Goal: Transaction & Acquisition: Purchase product/service

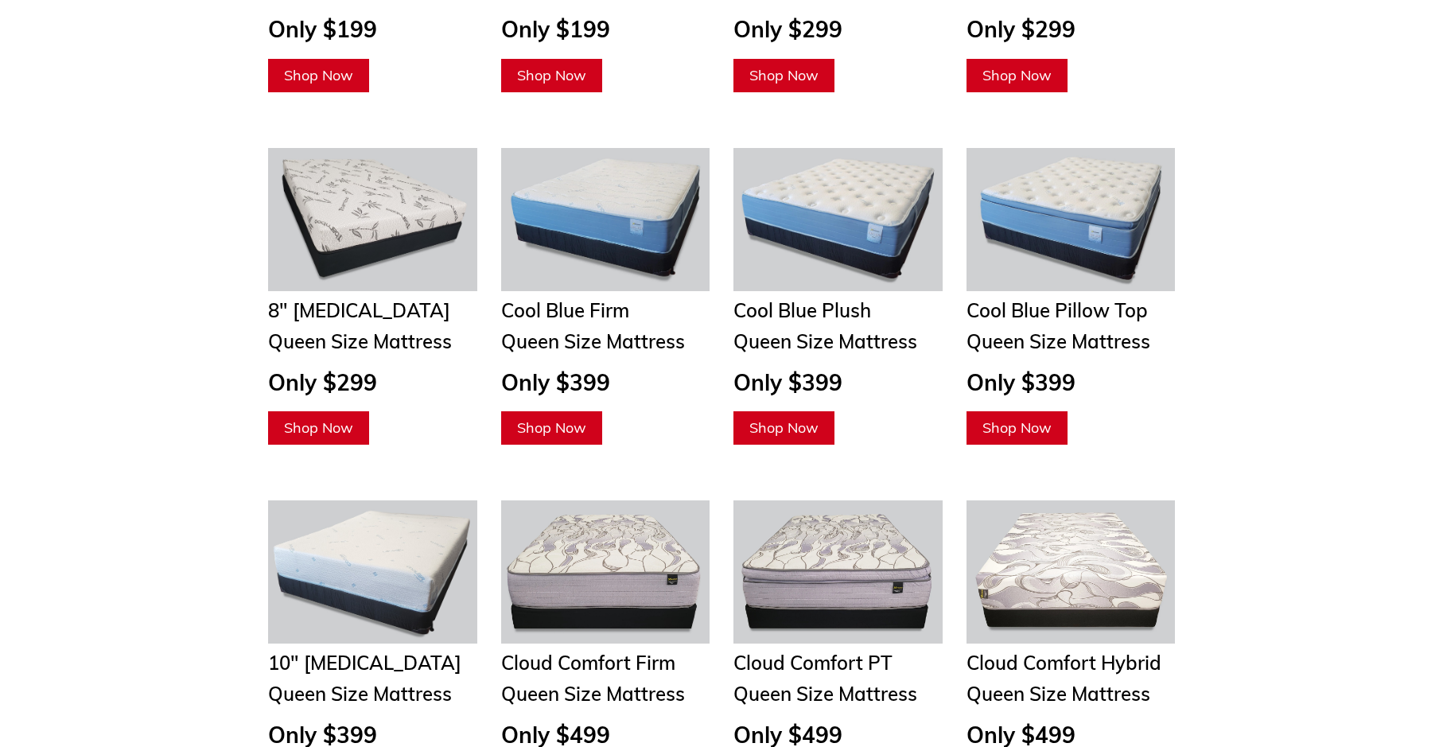
scroll to position [1971, 0]
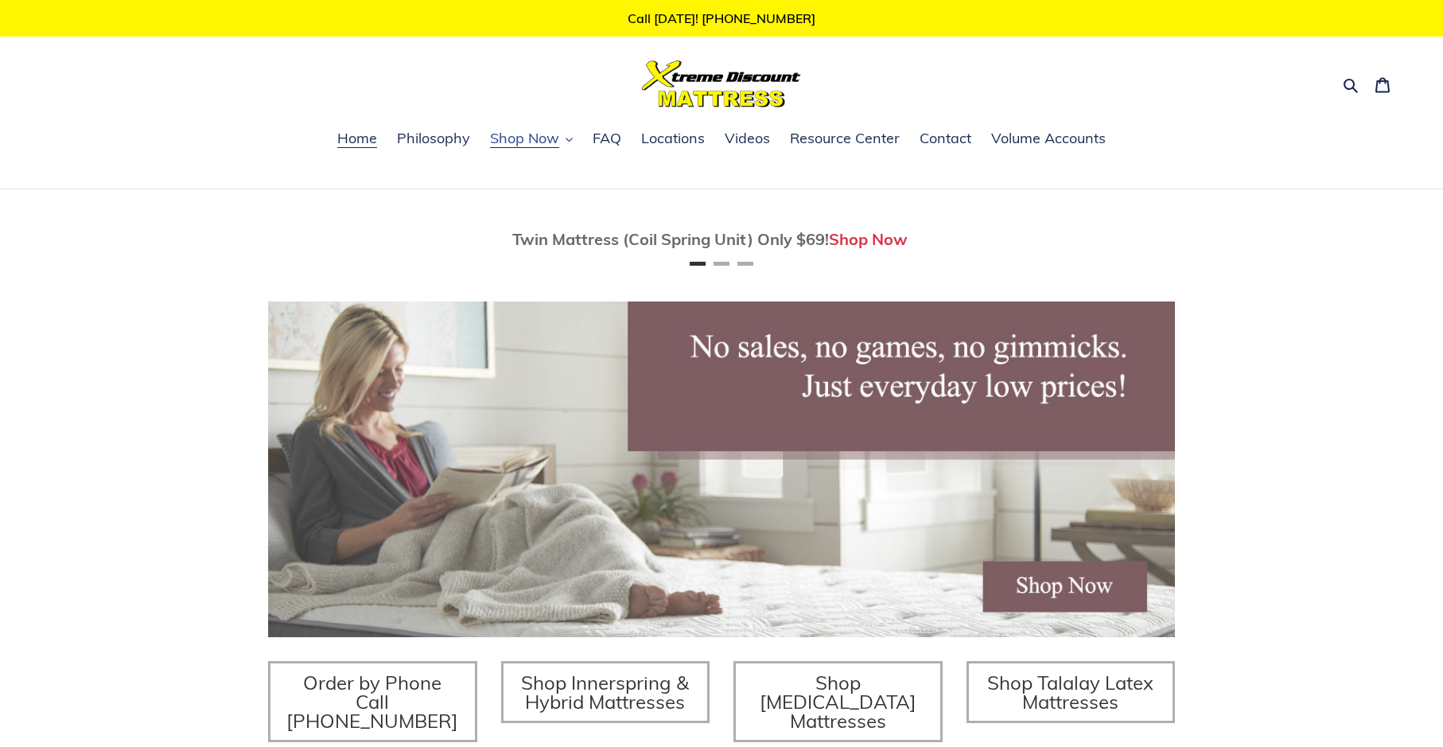
click at [530, 142] on span "Shop Now" at bounding box center [524, 138] width 69 height 19
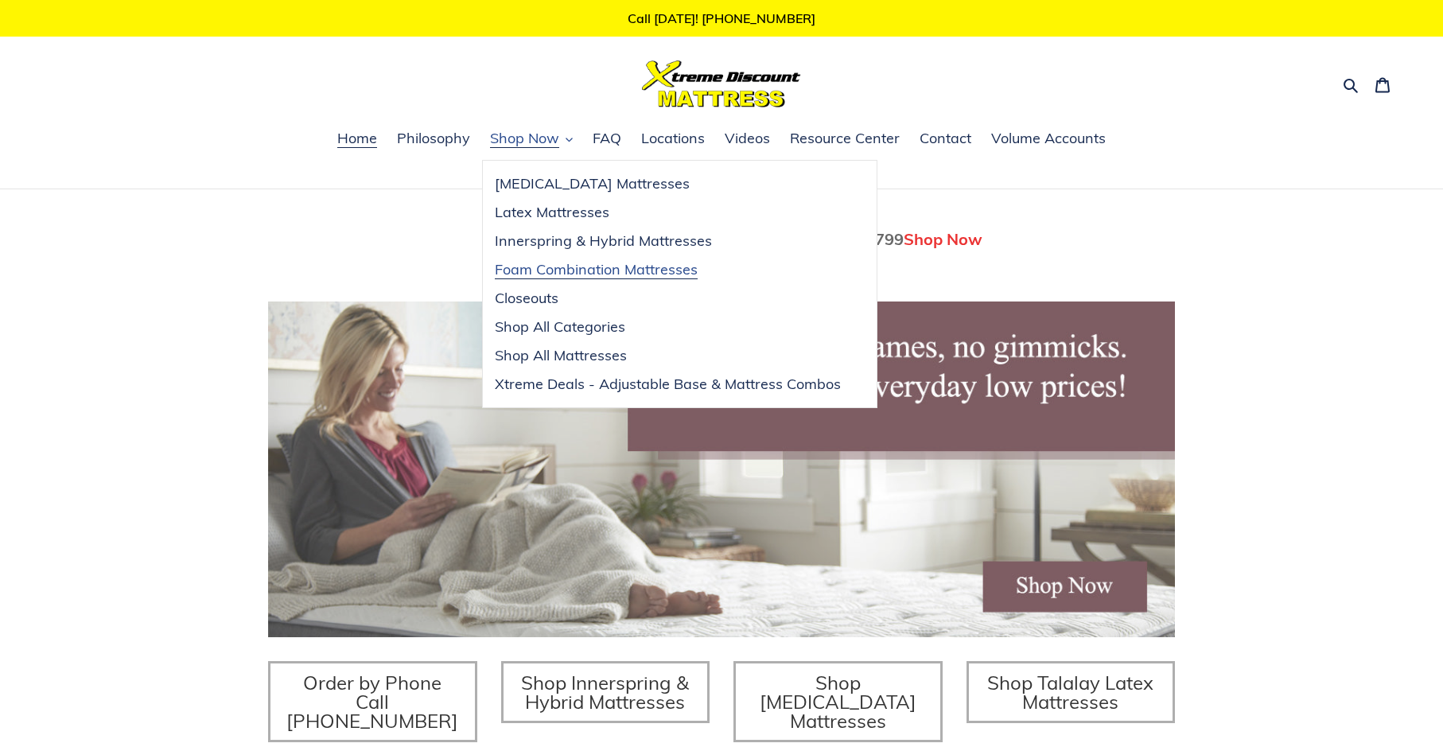
scroll to position [0, 907]
click at [545, 349] on span "Shop All Mattresses" at bounding box center [561, 355] width 132 height 19
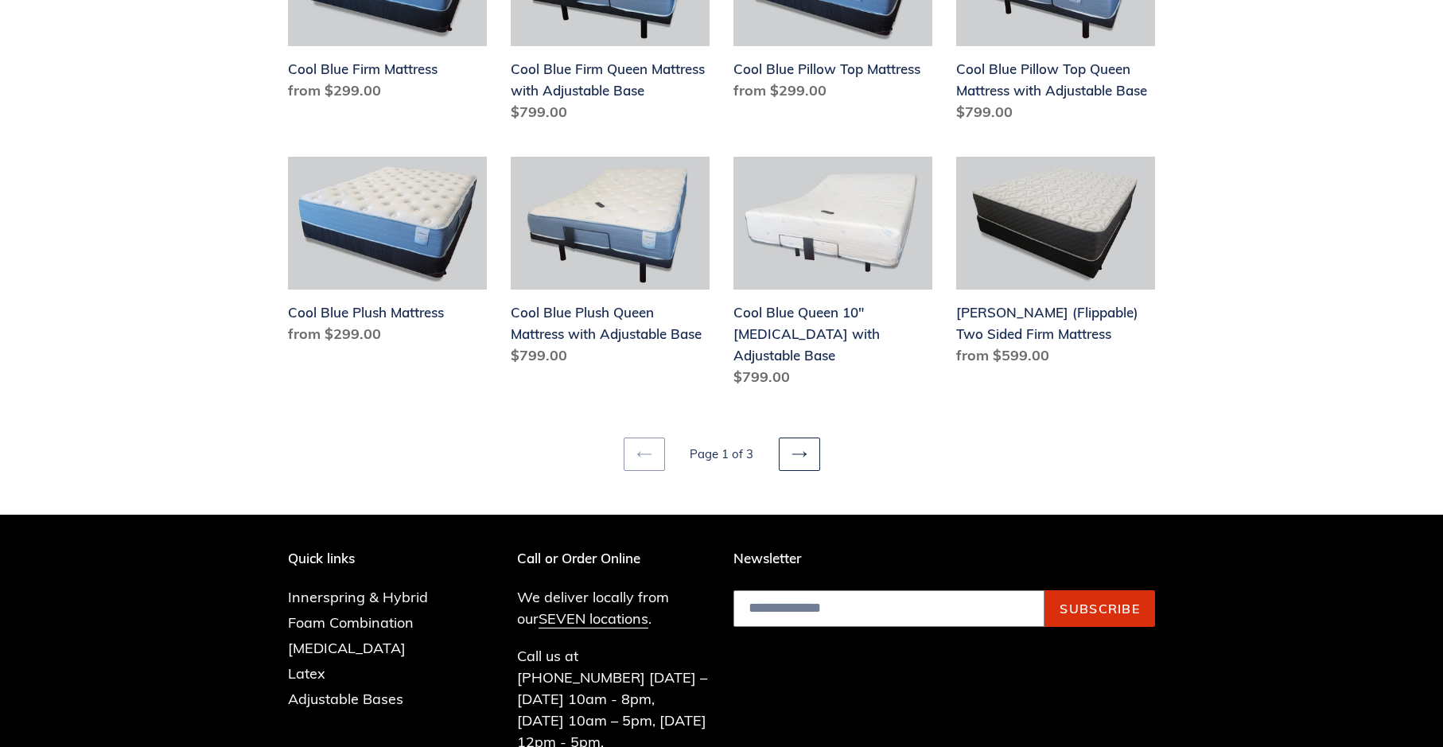
scroll to position [1989, 0]
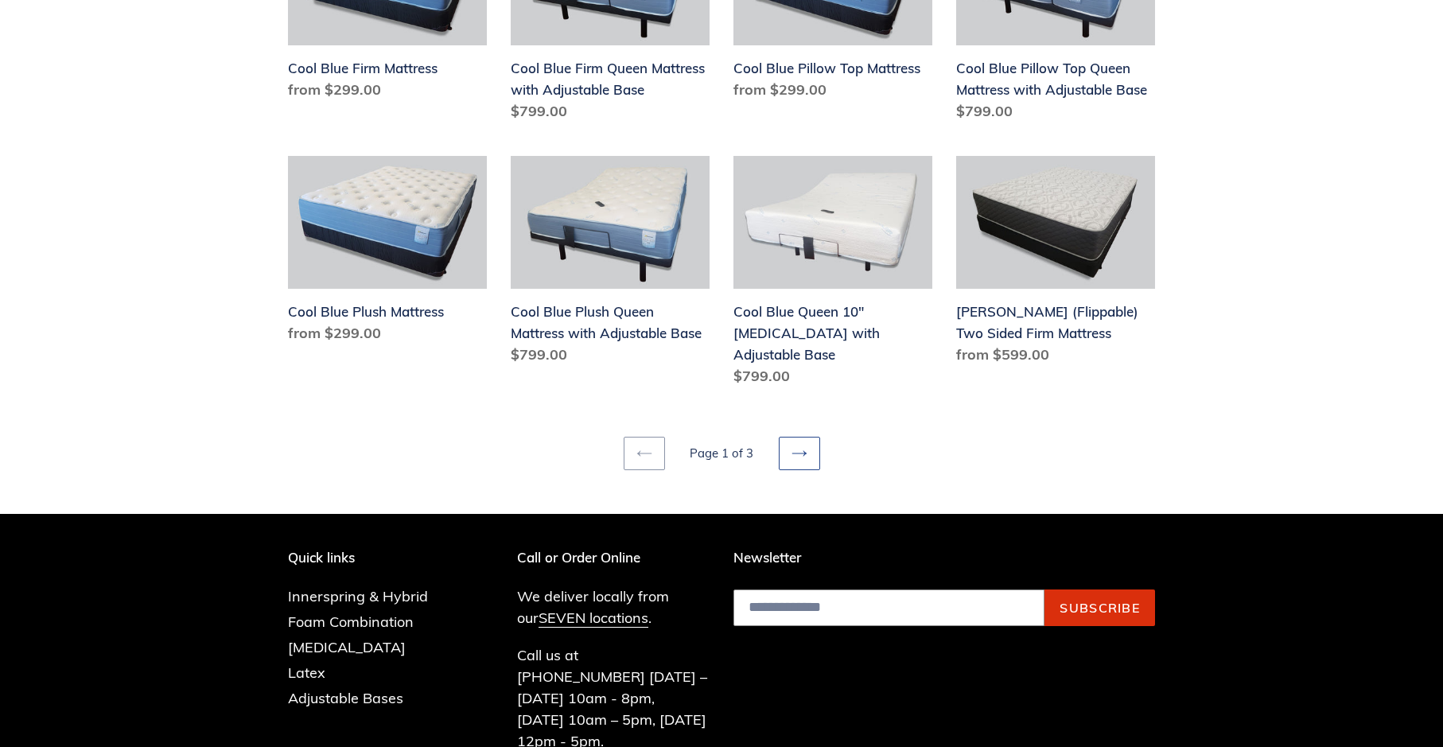
click at [813, 437] on link "Next page" at bounding box center [799, 453] width 41 height 33
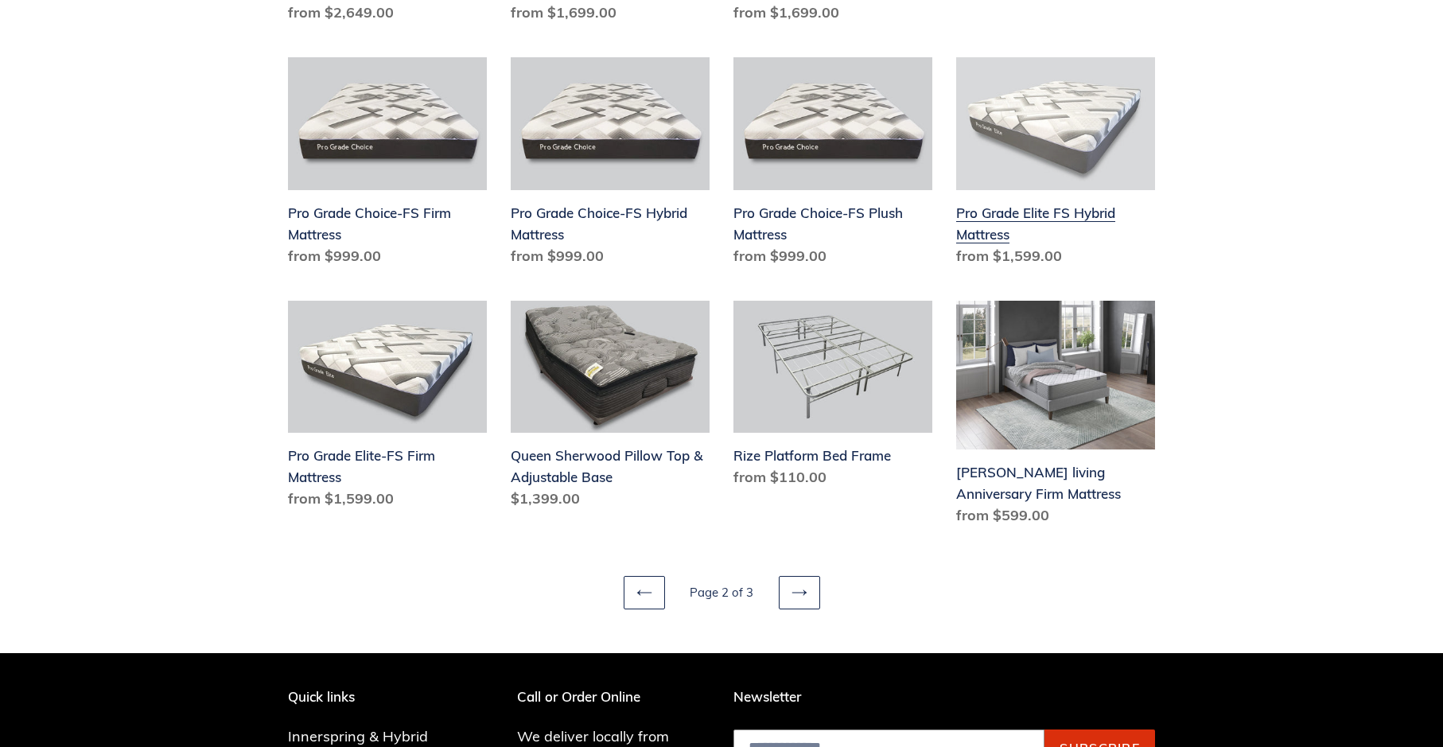
scroll to position [1910, 0]
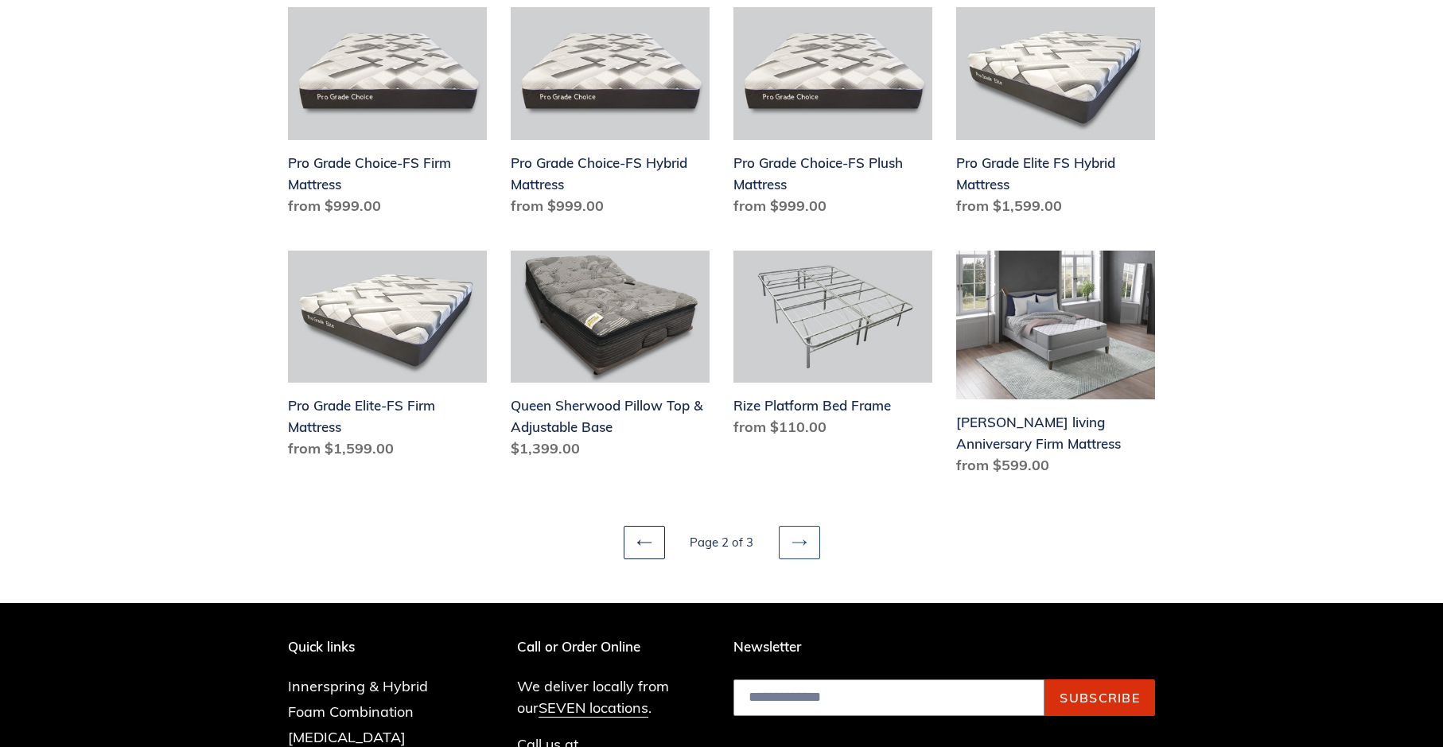
click at [794, 541] on icon at bounding box center [800, 543] width 16 height 16
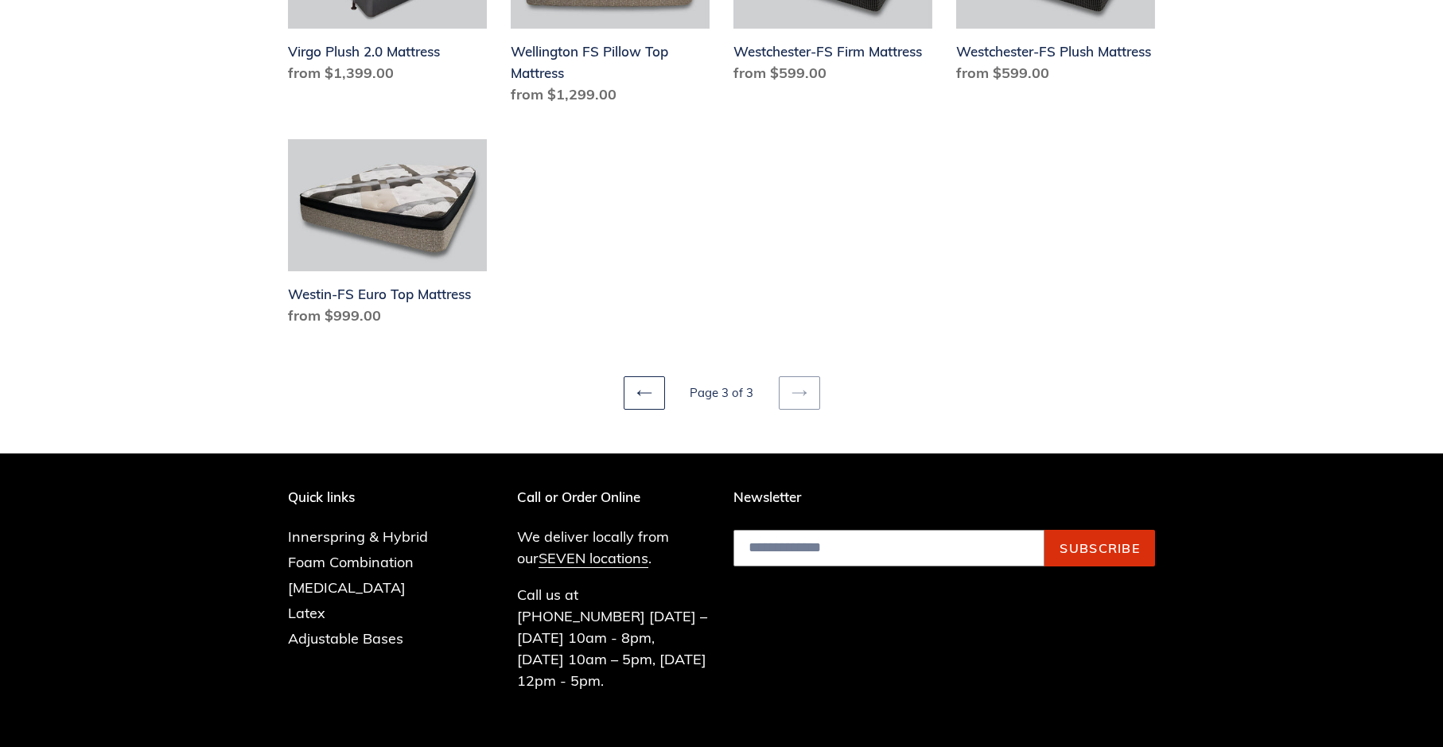
scroll to position [1512, 0]
